Goal: Check status

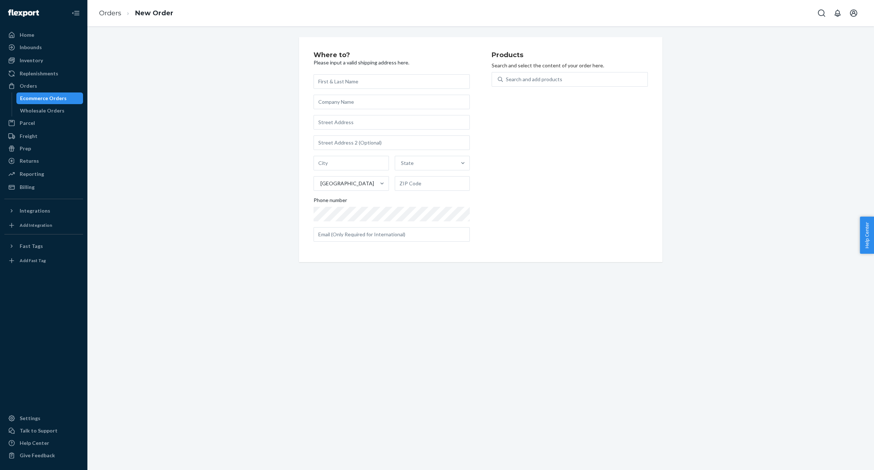
click at [54, 101] on div "Ecommerce Orders" at bounding box center [43, 98] width 47 height 7
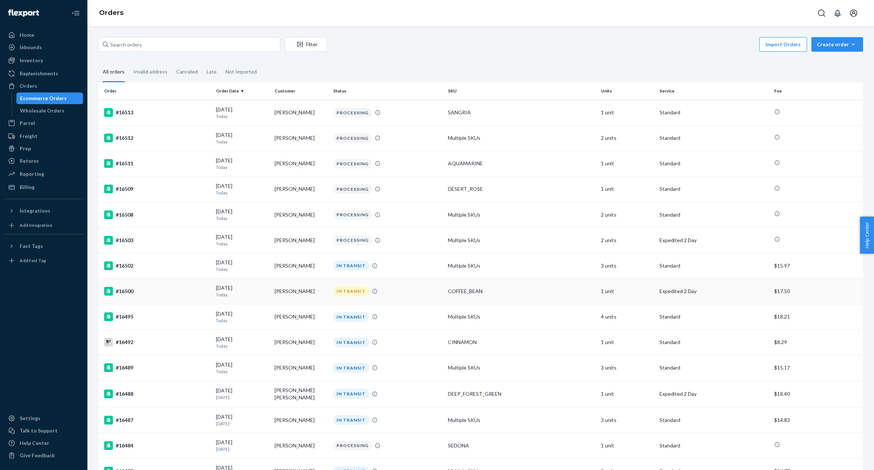
click at [245, 299] on td "[DATE] [DATE]" at bounding box center [242, 291] width 59 height 25
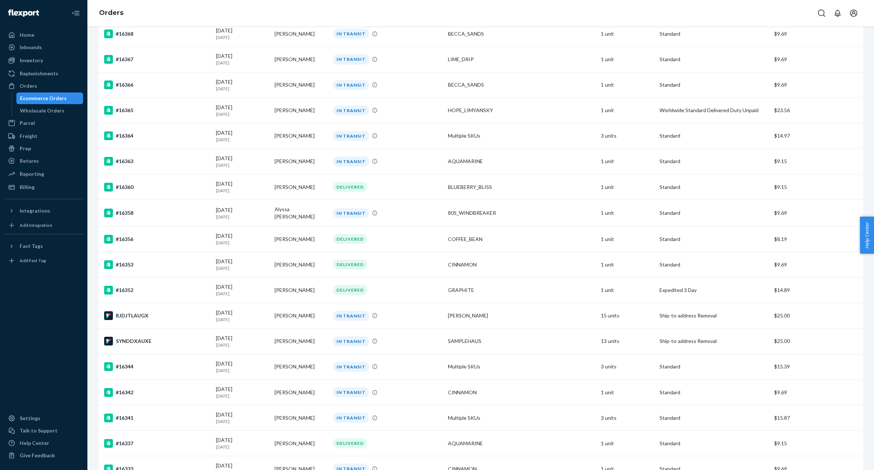
scroll to position [1781, 0]
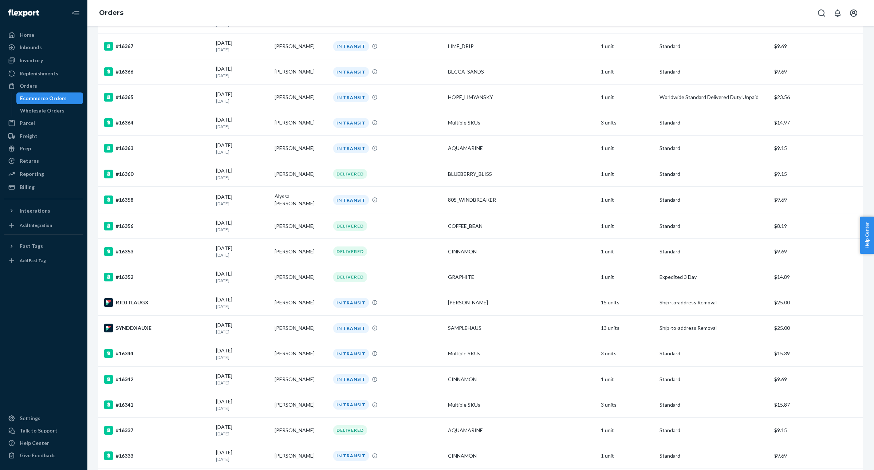
click at [283, 290] on td "[PERSON_NAME]" at bounding box center [301, 302] width 59 height 25
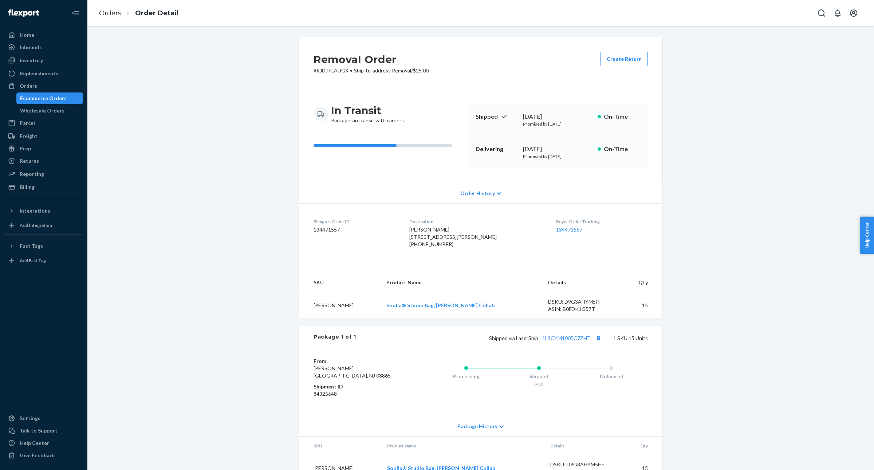
scroll to position [33, 0]
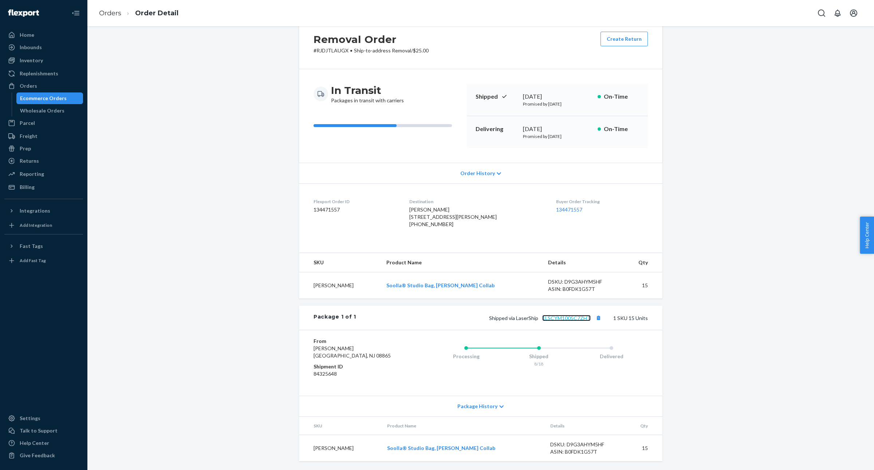
click at [579, 318] on link "1LSCYM1005C7ZHT" at bounding box center [566, 318] width 48 height 6
